Goal: Find specific page/section: Find specific page/section

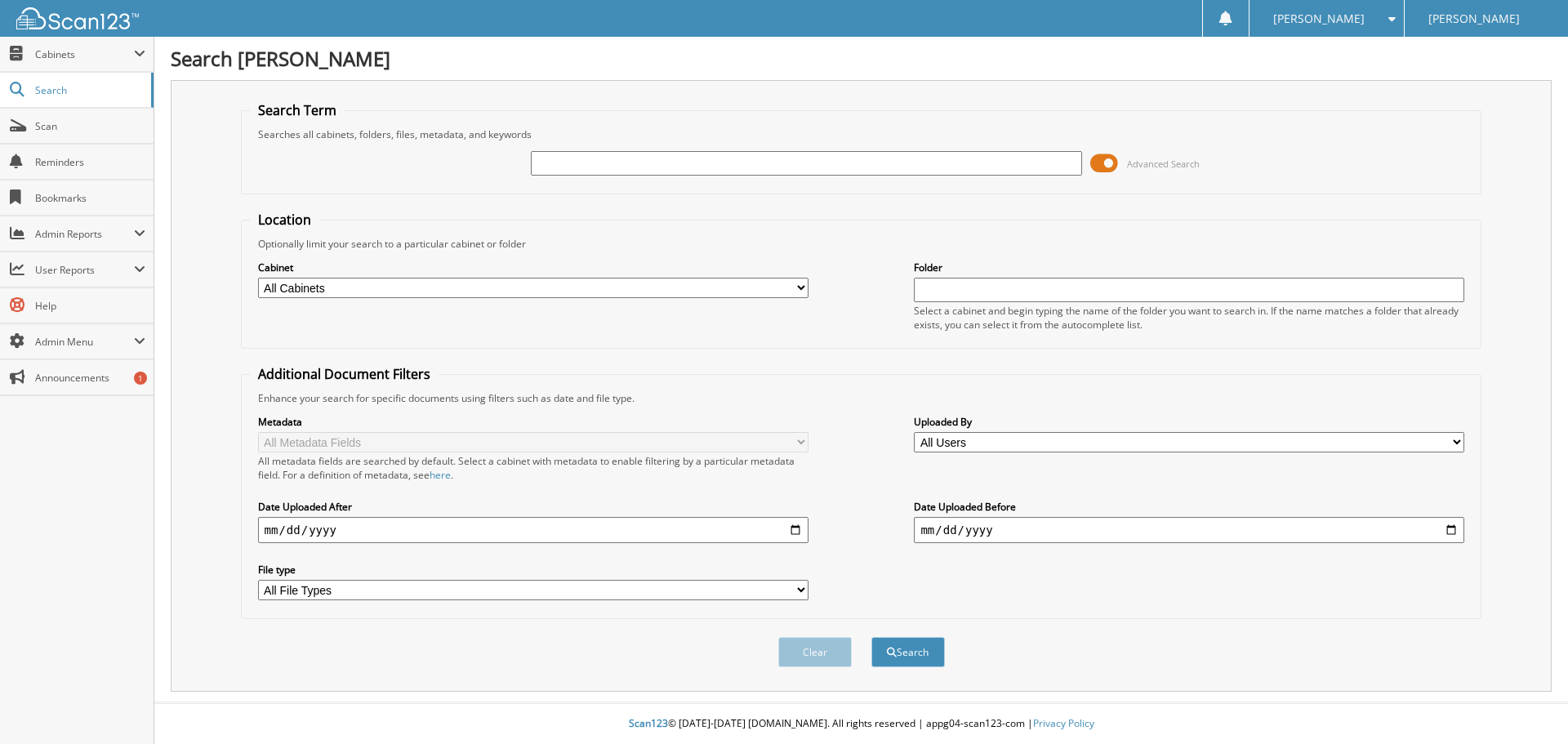
click at [67, 25] on img at bounding box center [77, 19] width 122 height 22
type input "kndeucaa5n7290012"
click at [898, 648] on button "Search" at bounding box center [908, 652] width 73 height 30
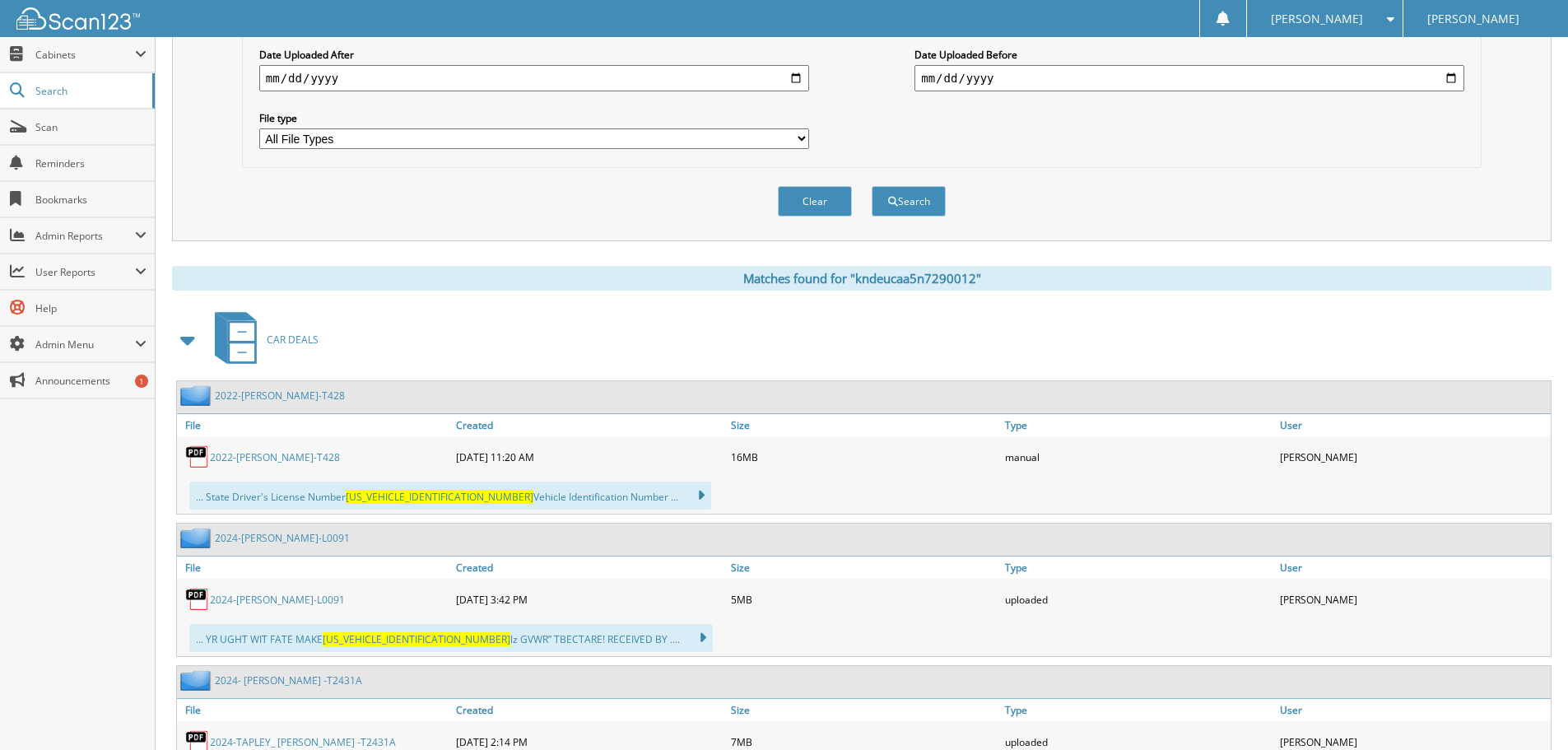
scroll to position [494, 0]
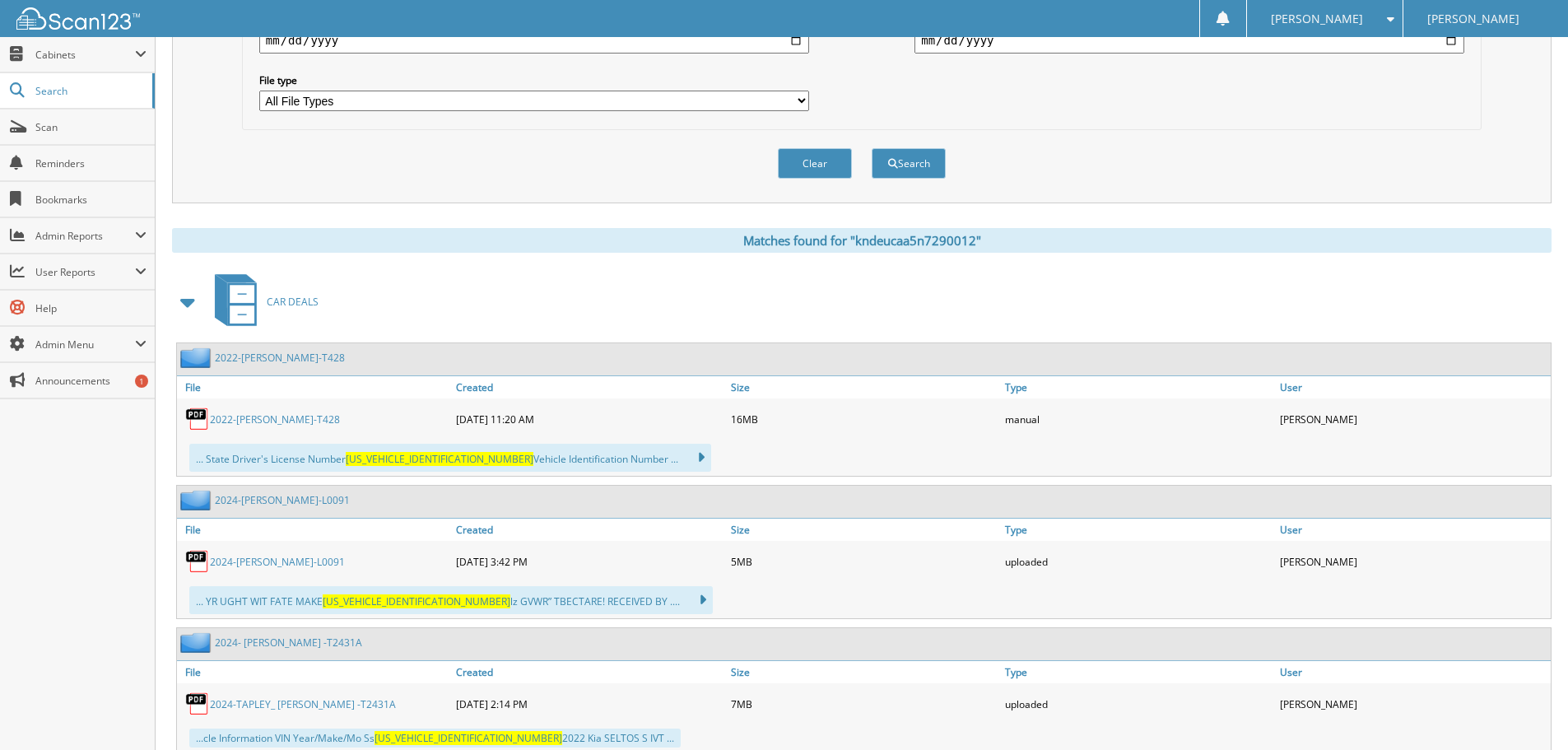
click at [310, 357] on link "2022-[PERSON_NAME]-T428" at bounding box center [279, 358] width 130 height 14
